Goal: Transaction & Acquisition: Subscribe to service/newsletter

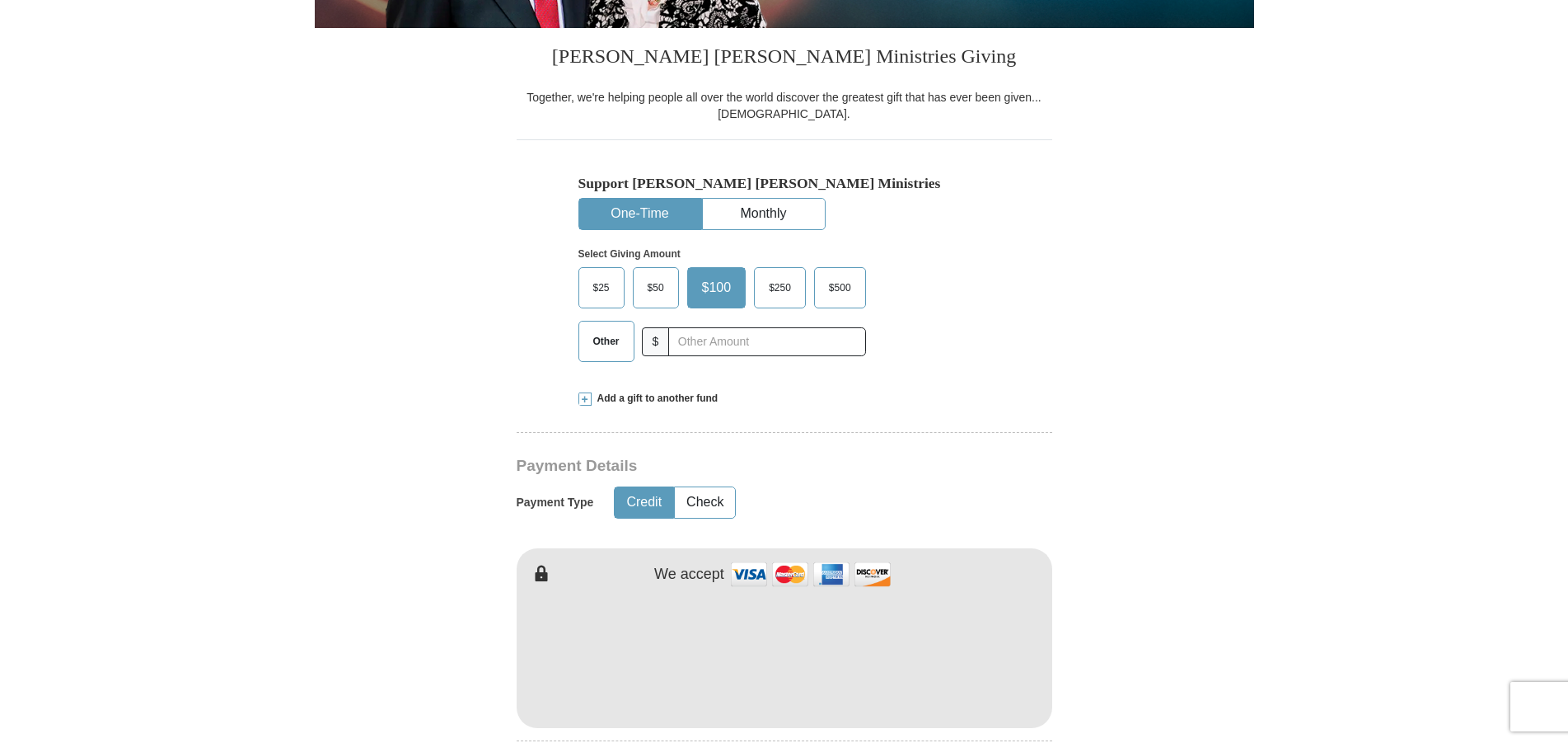
scroll to position [652, 0]
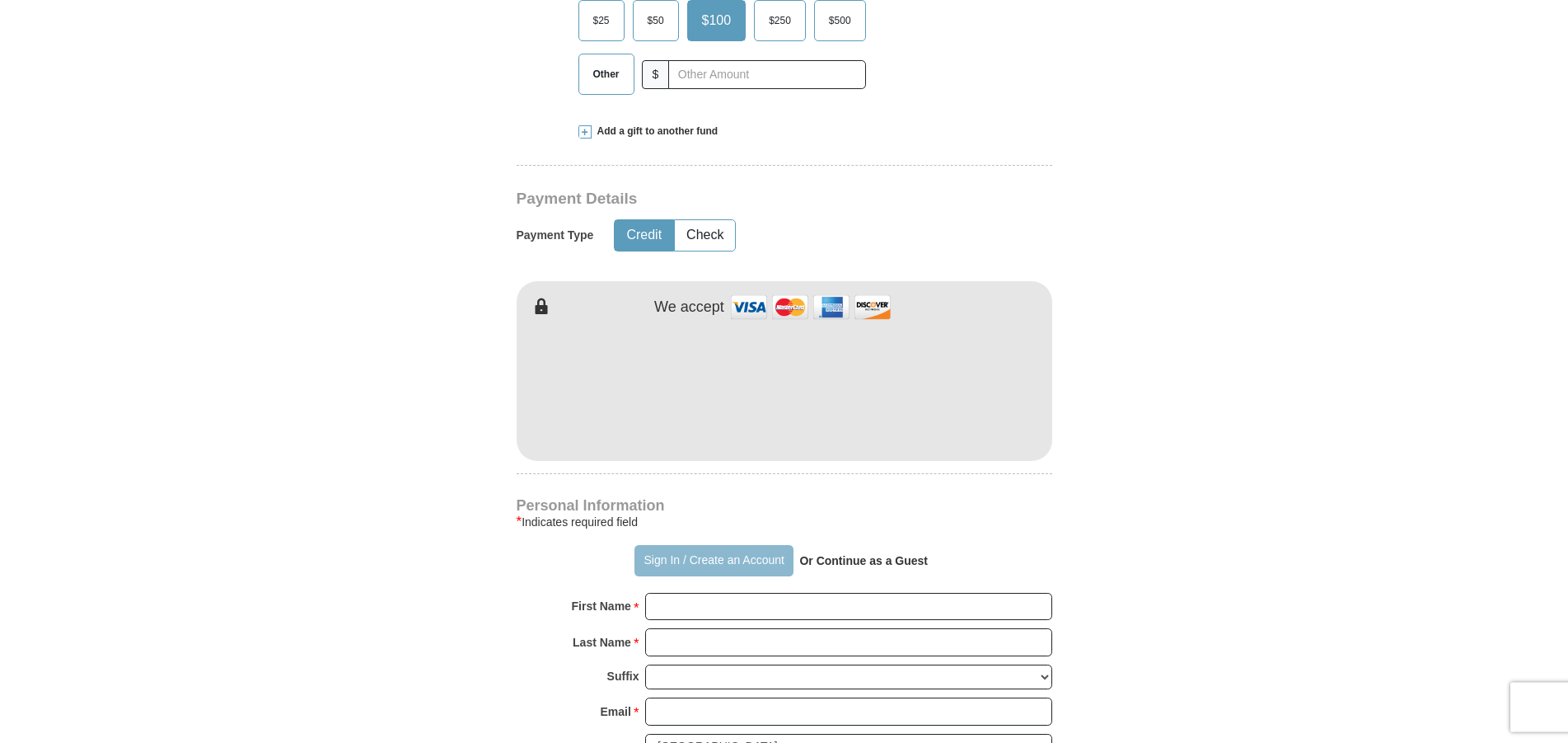
click at [654, 563] on button "Sign In / Create an Account" at bounding box center [714, 560] width 159 height 31
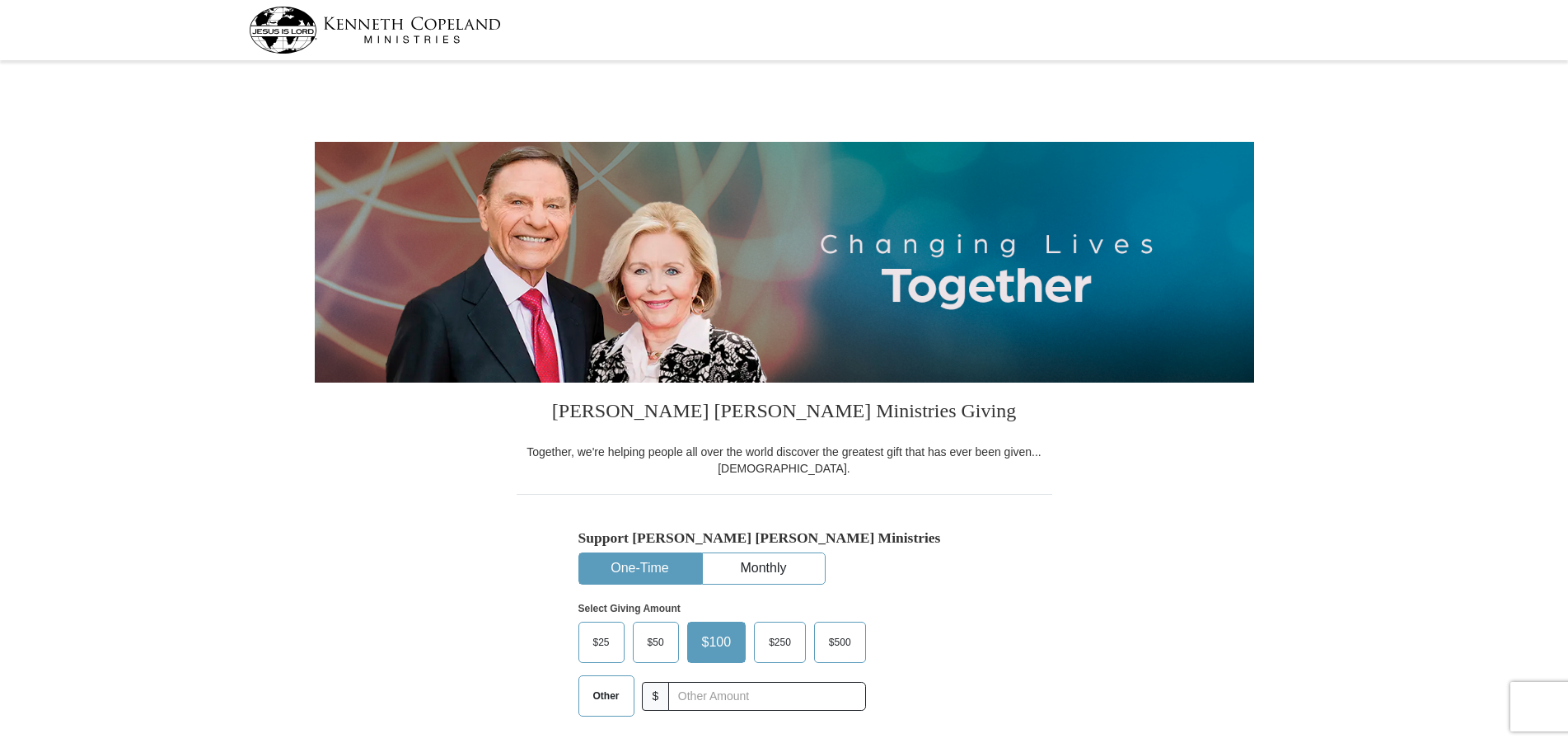
scroll to position [337, 0]
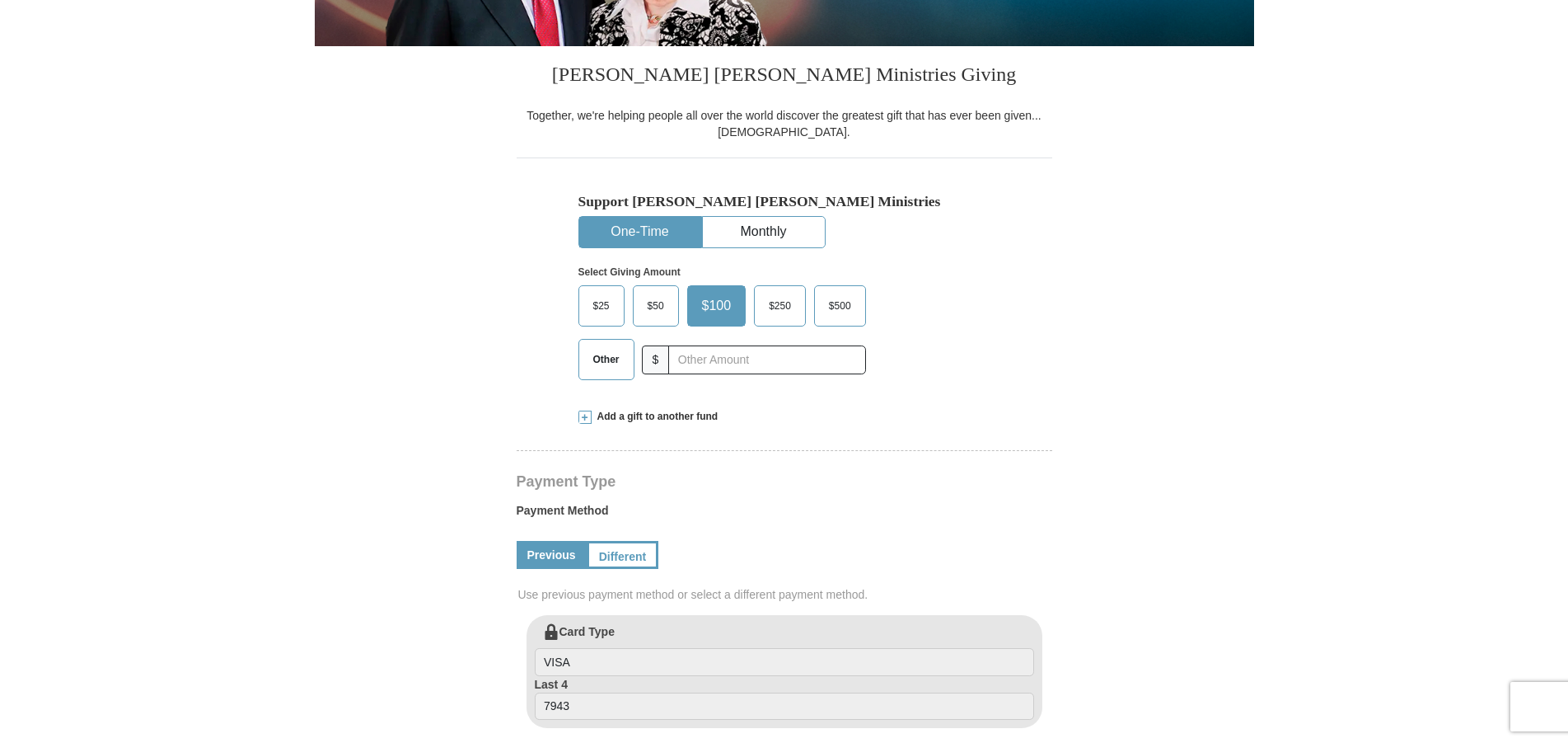
select select "WI"
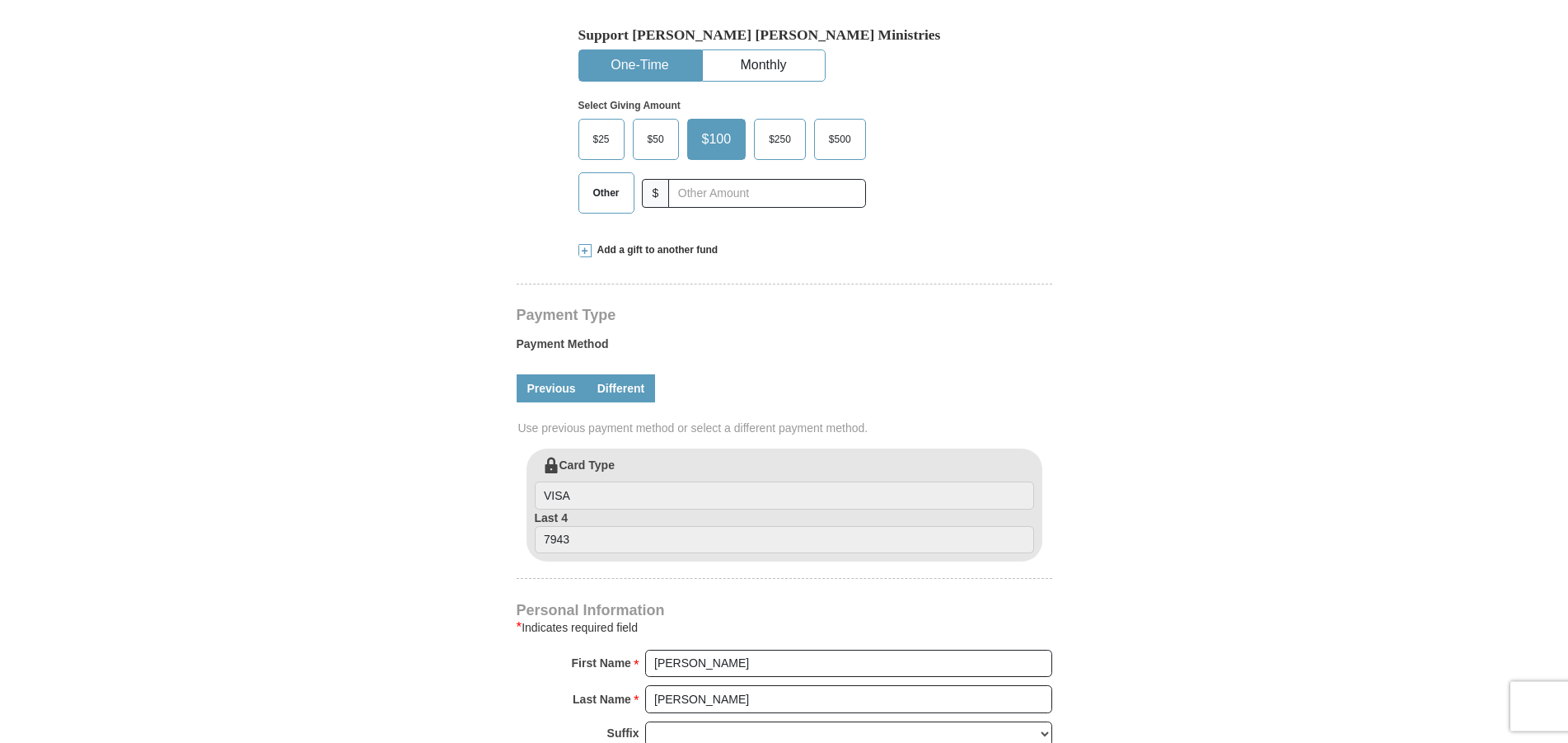
scroll to position [357, 0]
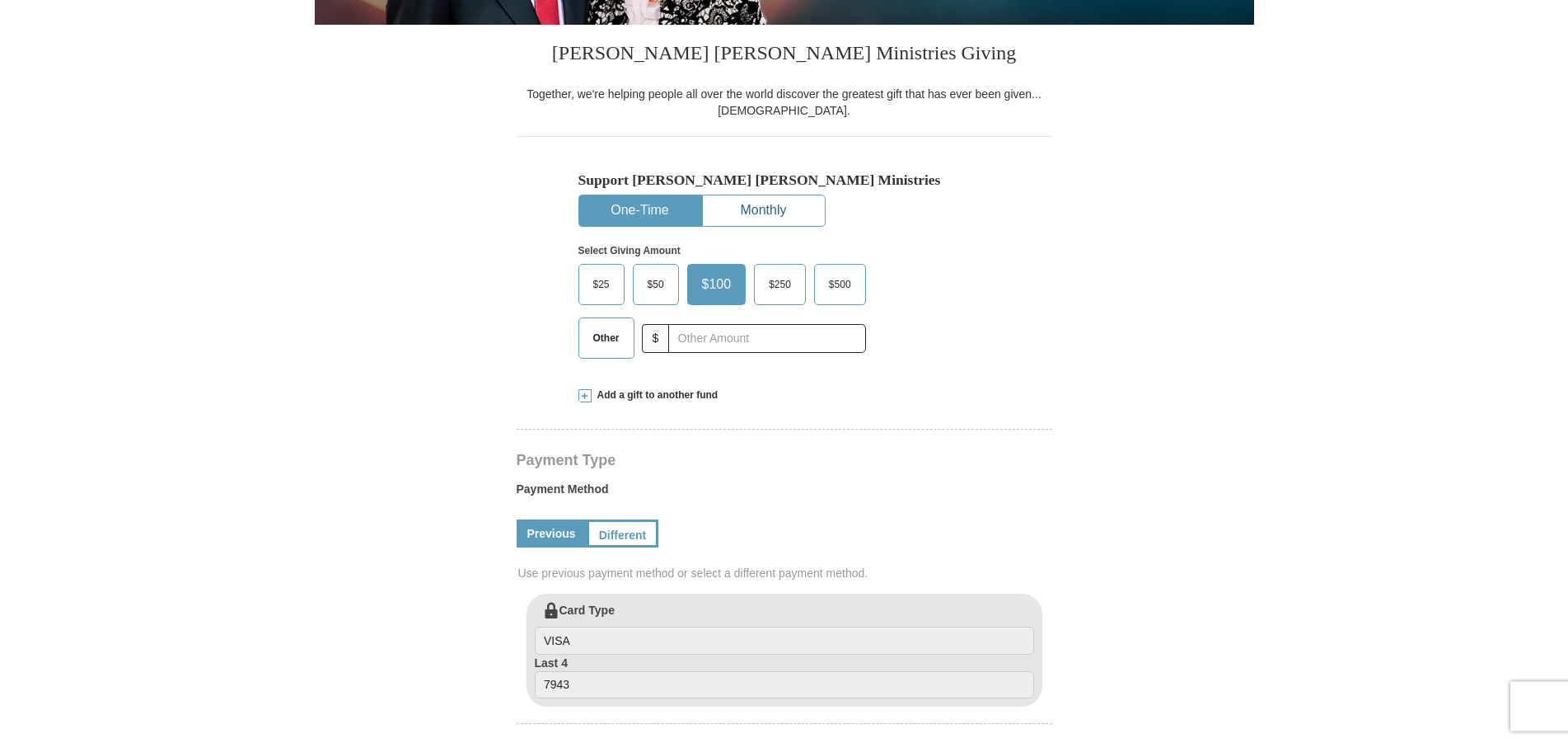
click at [741, 221] on button "Monthly" at bounding box center [764, 212] width 122 height 30
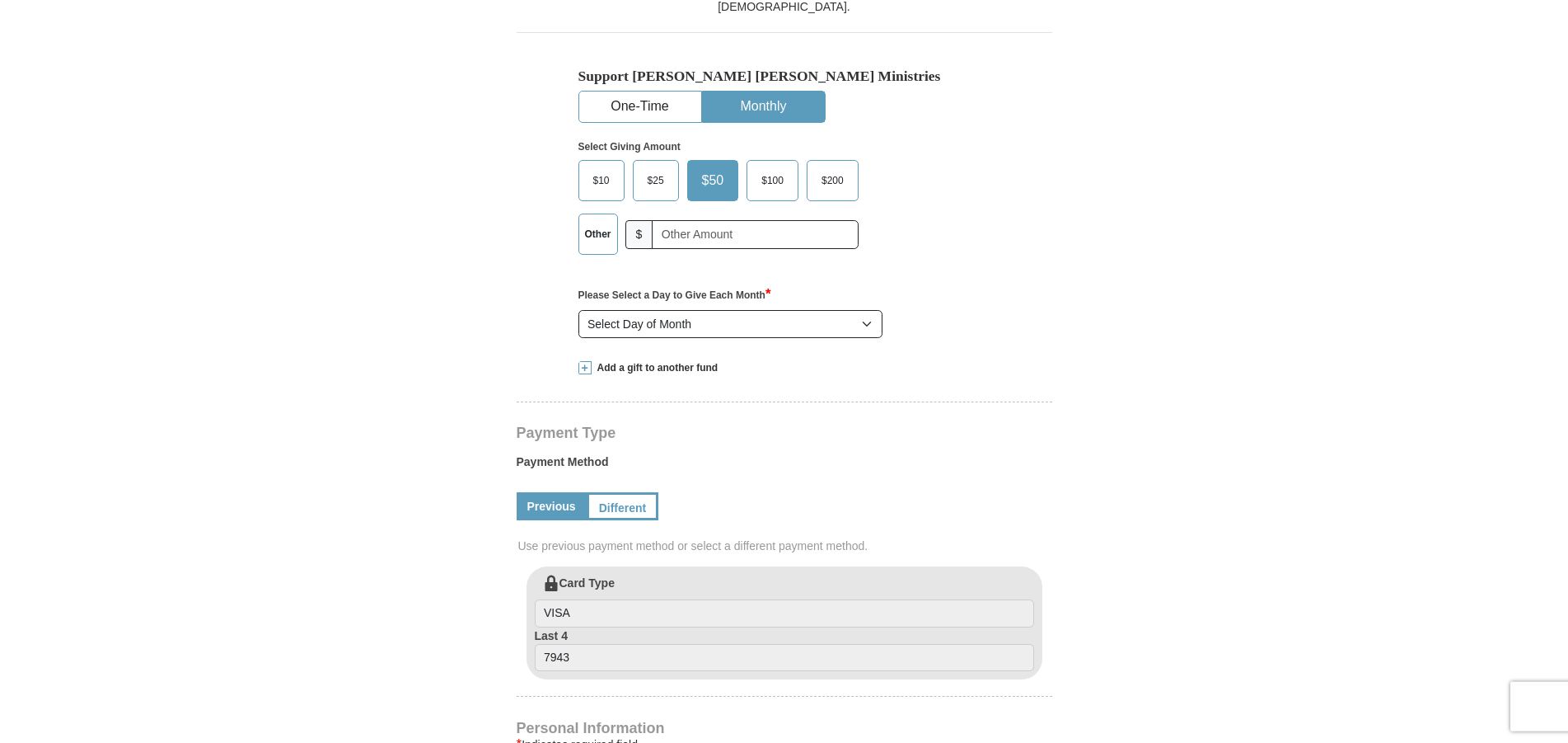
scroll to position [442, 0]
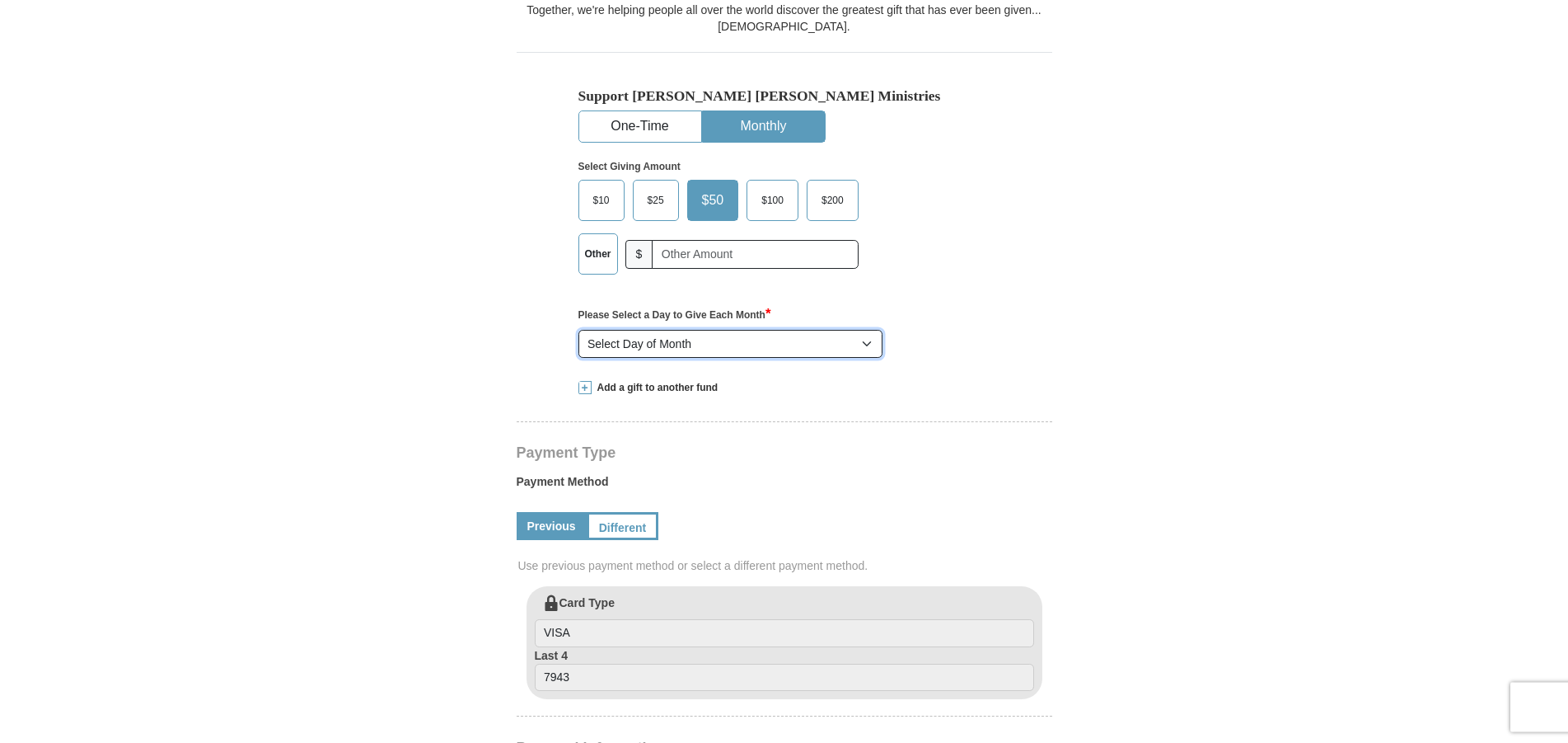
select select "1"
click option "1" at bounding box center [0, 0] width 0 height 0
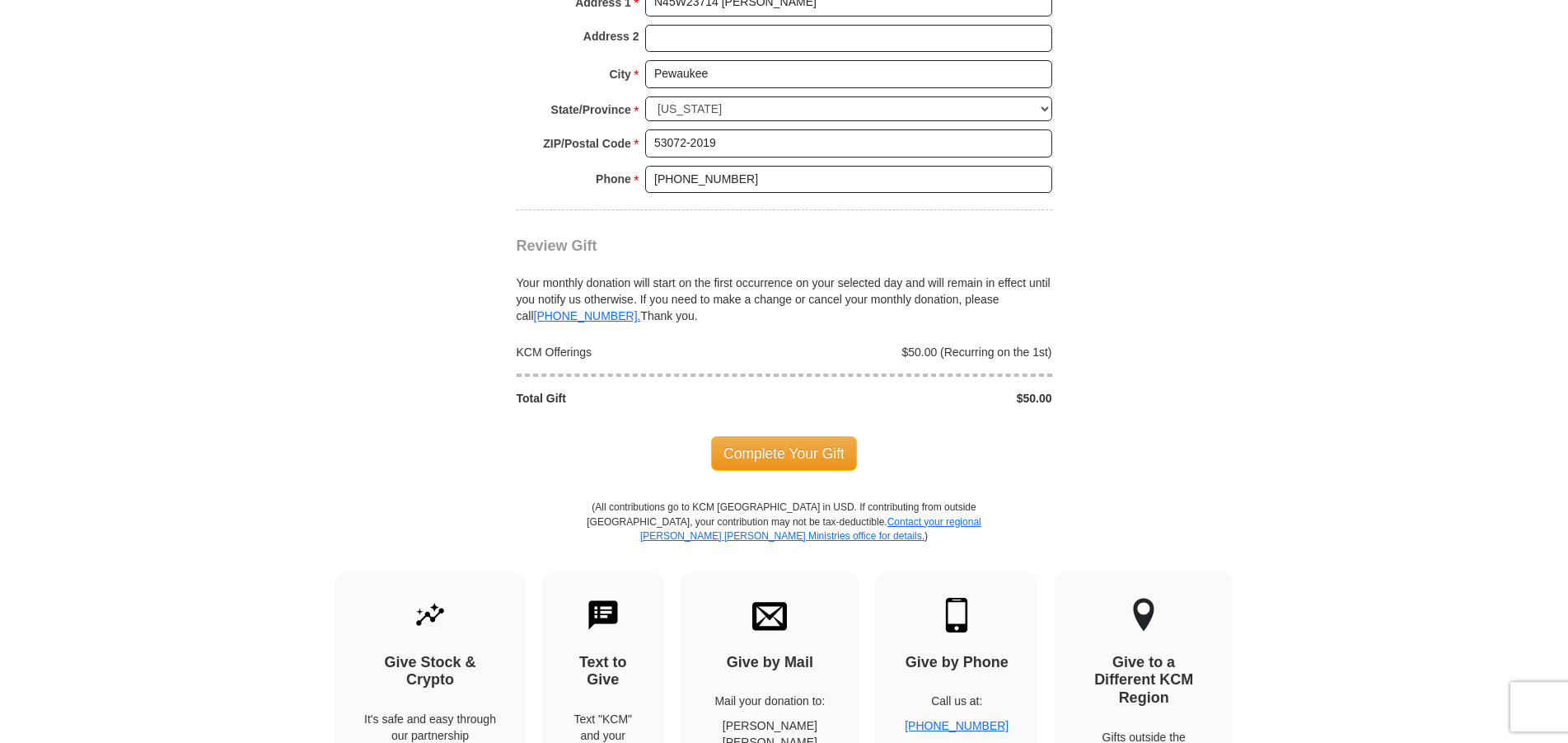
scroll to position [1493, 0]
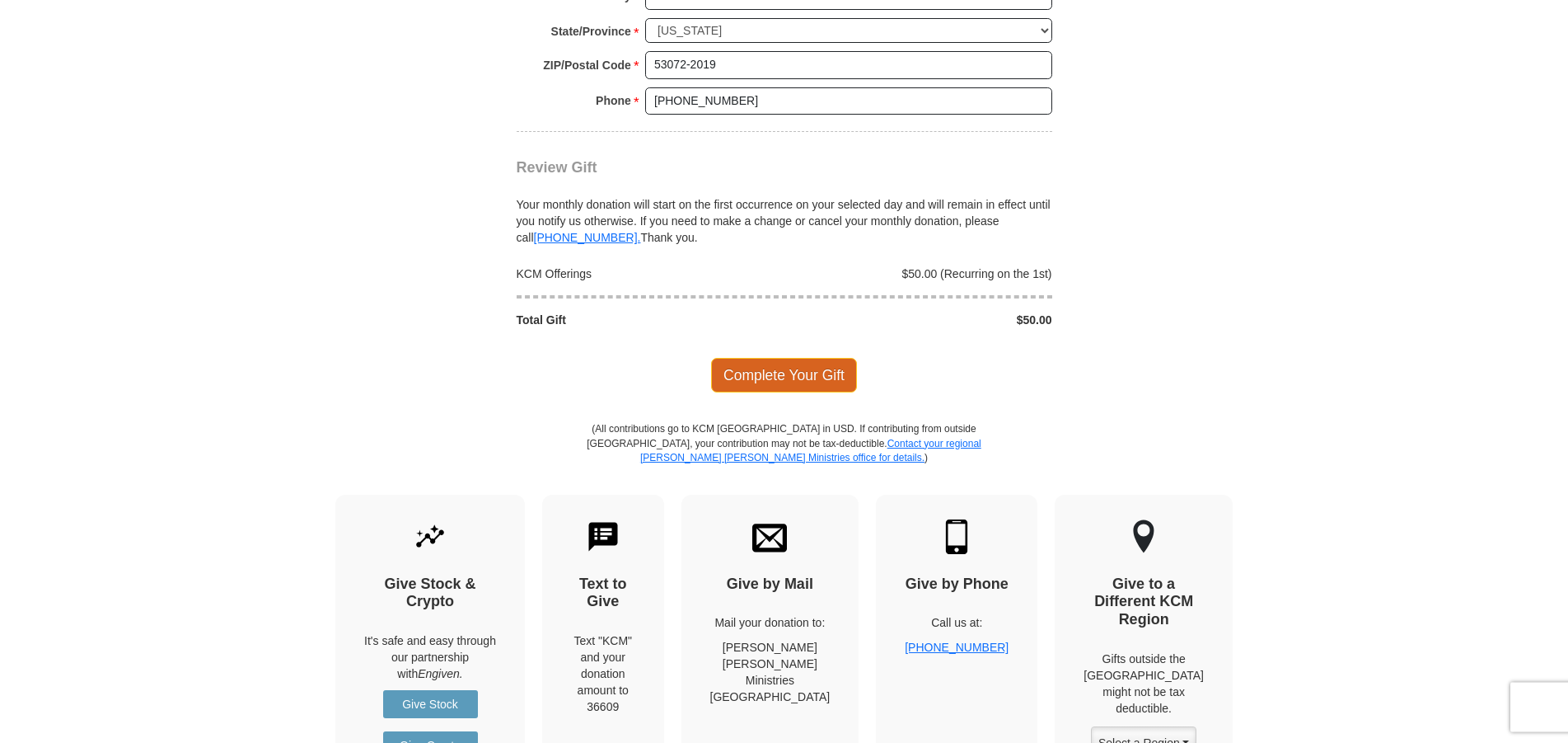
click at [762, 377] on span "Complete Your Gift" at bounding box center [784, 374] width 146 height 35
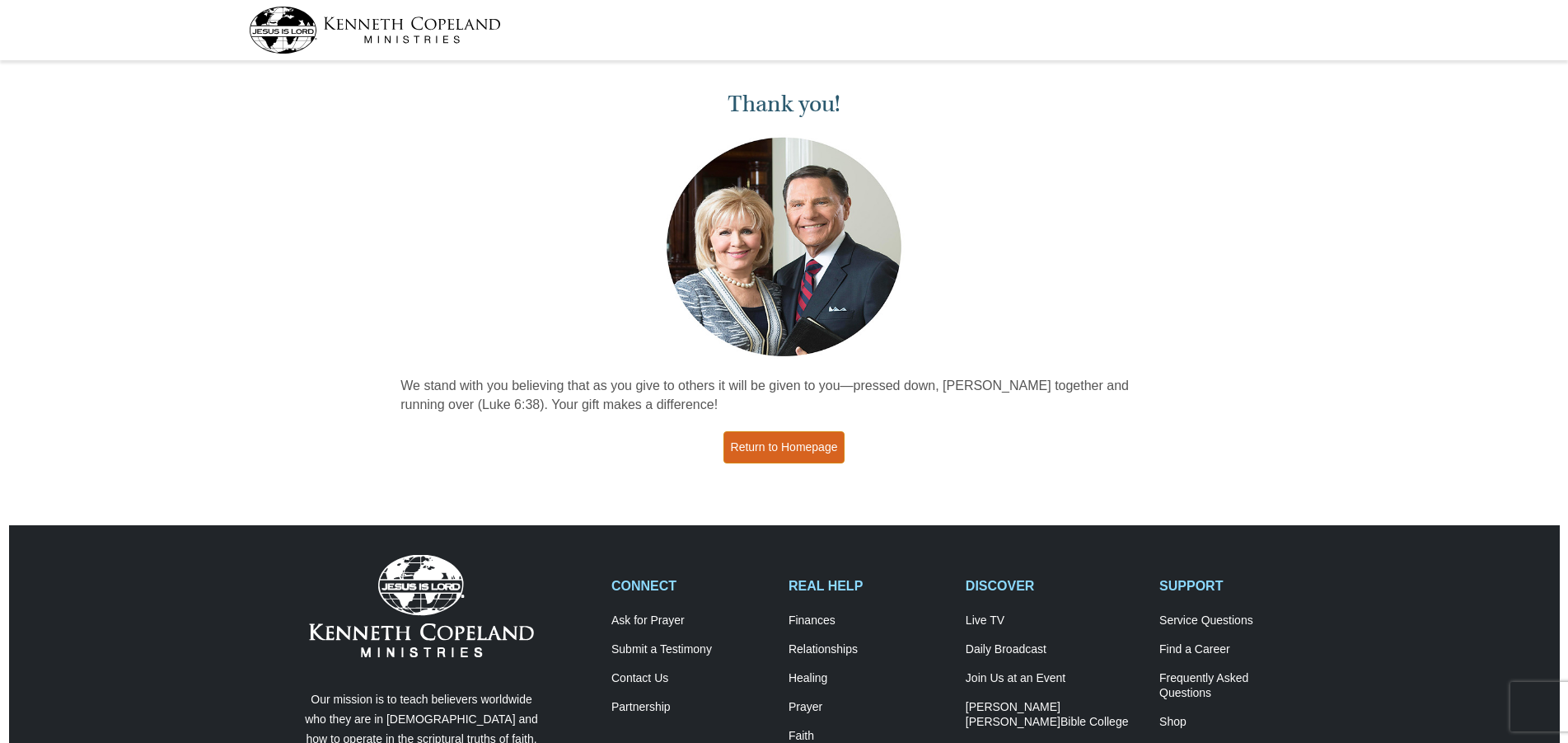
click at [790, 458] on link "Return to Homepage" at bounding box center [784, 447] width 122 height 32
